Goal: Transaction & Acquisition: Purchase product/service

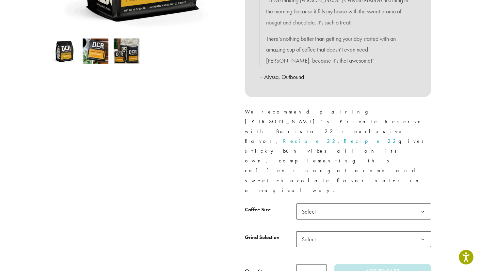
scroll to position [203, 0]
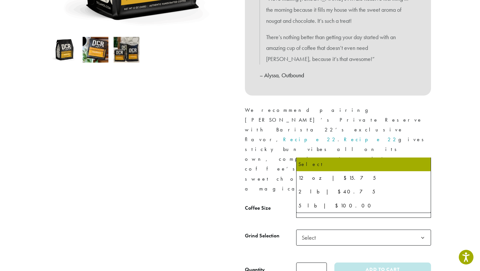
click at [356, 202] on span "Select" at bounding box center [363, 210] width 135 height 16
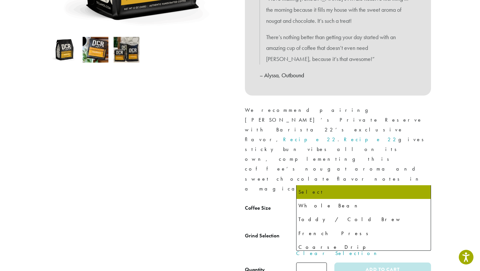
click at [344, 230] on span "Select" at bounding box center [363, 238] width 135 height 16
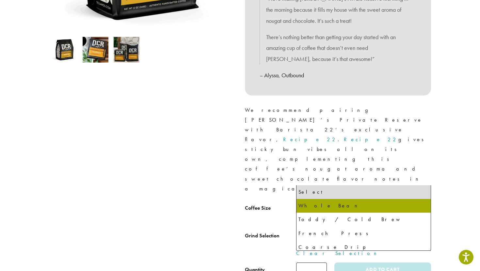
select select "**********"
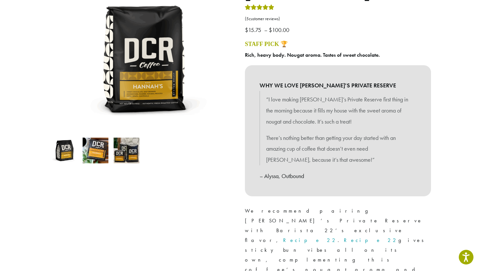
scroll to position [0, 0]
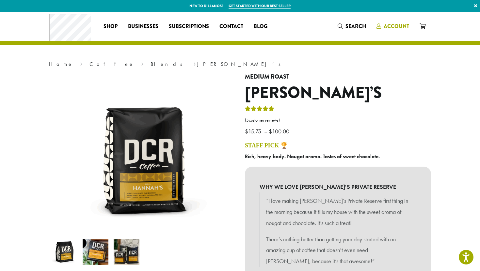
click at [356, 27] on span "Account" at bounding box center [396, 27] width 25 height 8
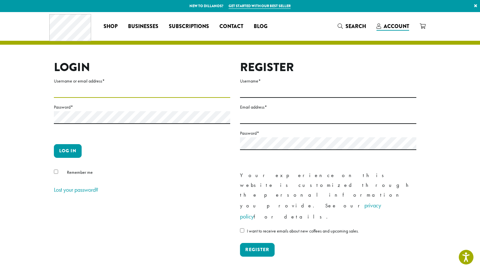
click at [167, 90] on input "Username or email address *" at bounding box center [142, 91] width 176 height 13
type input "**********"
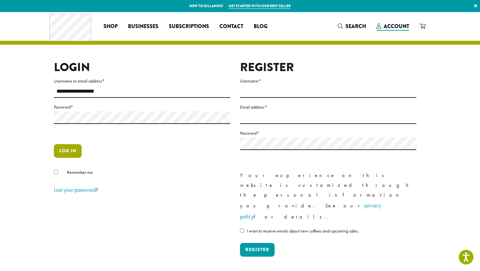
click at [77, 152] on button "Log in" at bounding box center [68, 151] width 28 height 14
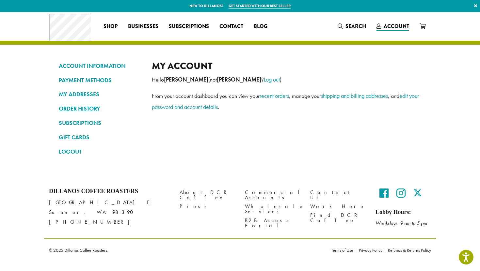
click at [79, 107] on link "ORDER HISTORY" at bounding box center [100, 108] width 83 height 11
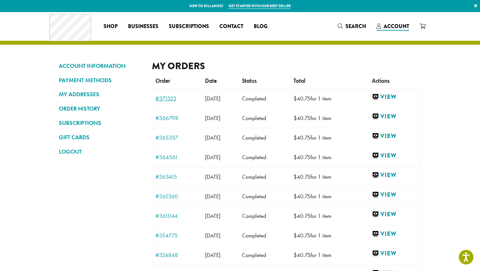
click at [170, 99] on link "#371323" at bounding box center [176, 99] width 43 height 6
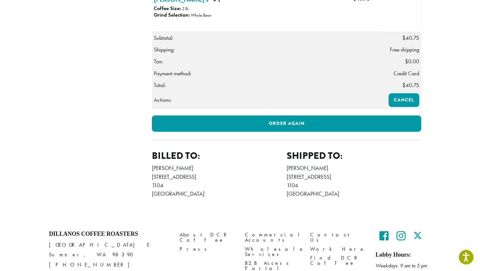
scroll to position [251, 0]
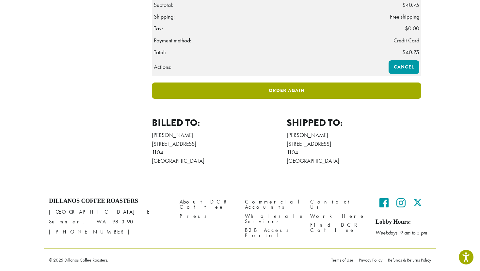
click at [281, 95] on link "Order again" at bounding box center [286, 91] width 269 height 16
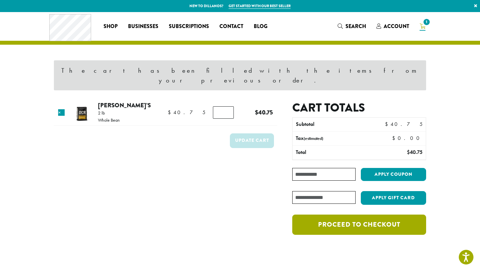
click at [337, 217] on link "Proceed to checkout" at bounding box center [359, 225] width 134 height 20
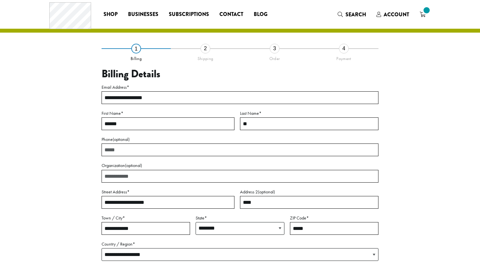
select select "**"
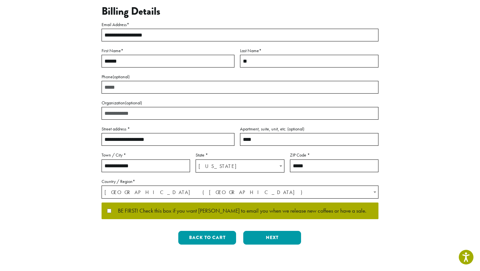
scroll to position [75, 0]
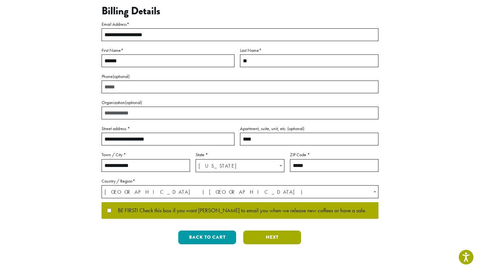
click at [267, 235] on button "Next" at bounding box center [272, 238] width 58 height 14
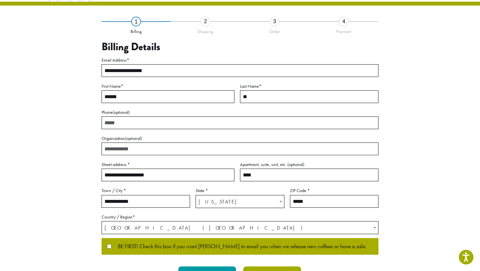
scroll to position [4, 0]
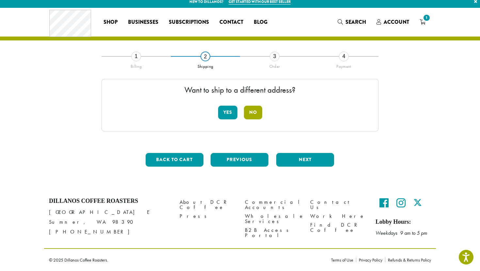
click at [256, 117] on button "No" at bounding box center [253, 113] width 18 height 14
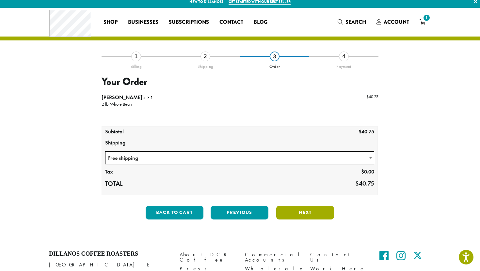
click at [301, 211] on button "Next" at bounding box center [305, 213] width 58 height 14
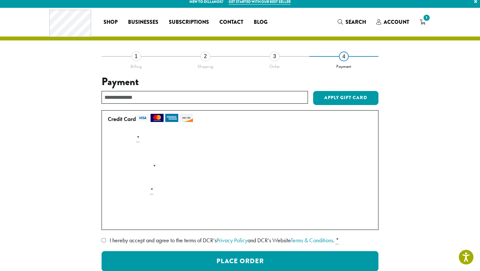
click at [106, 239] on label "I hereby accept and agree to the terms of DCR’s Privacy Policy and DCR’s Websit…" at bounding box center [240, 240] width 277 height 10
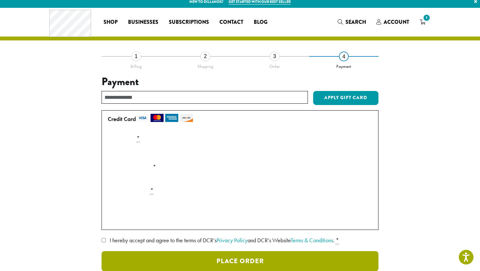
click at [205, 261] on button "Place Order" at bounding box center [240, 261] width 277 height 20
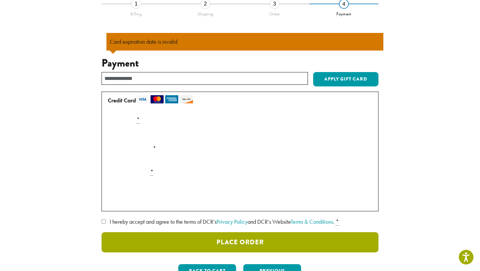
scroll to position [57, 0]
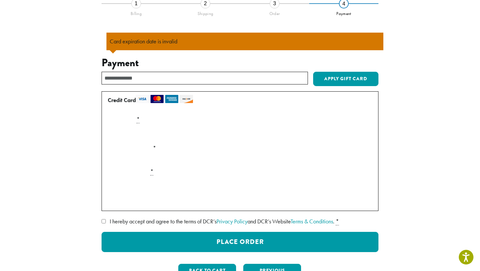
click at [156, 77] on input "text" at bounding box center [205, 78] width 206 height 13
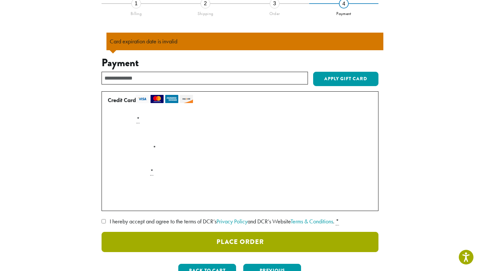
click at [213, 243] on button "Place Order" at bounding box center [240, 242] width 277 height 20
